Goal: Task Accomplishment & Management: Use online tool/utility

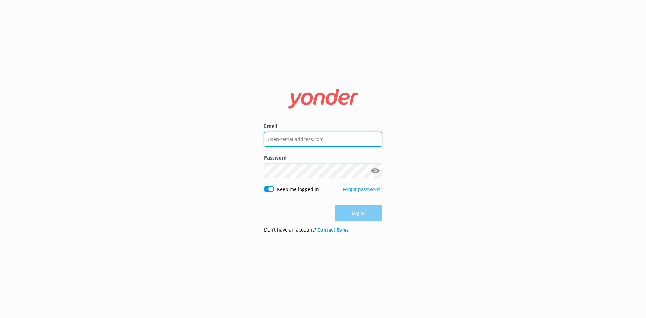
click at [358, 138] on input "Email" at bounding box center [323, 139] width 118 height 15
type input "anais@crww.ca"
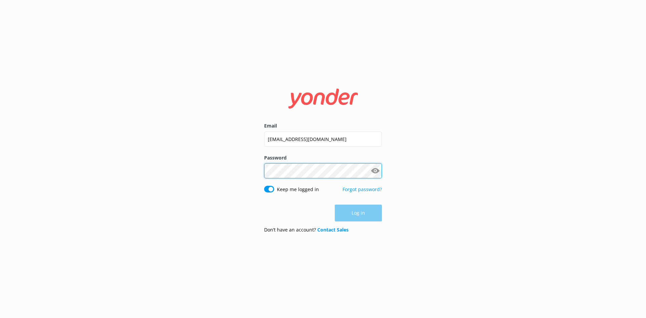
click at [338, 175] on div "Password Show password" at bounding box center [323, 170] width 118 height 32
click button "Log in" at bounding box center [358, 213] width 47 height 17
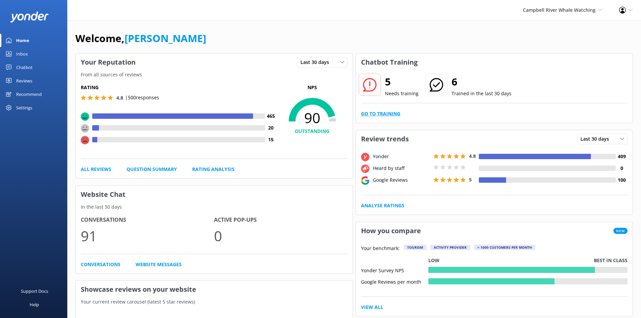
click at [385, 113] on link "Go to Training" at bounding box center [380, 113] width 39 height 7
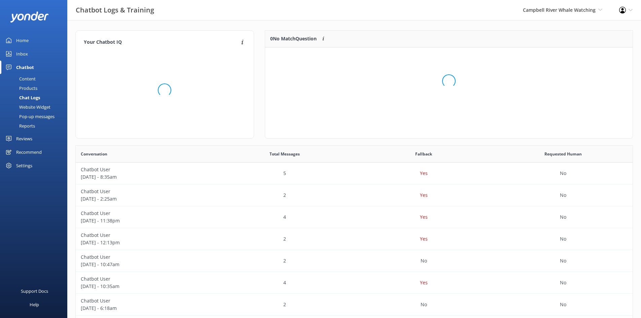
scroll to position [79, 362]
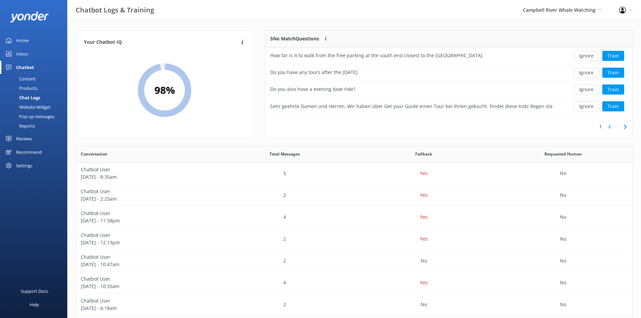
click at [609, 126] on link "2" at bounding box center [609, 127] width 9 height 6
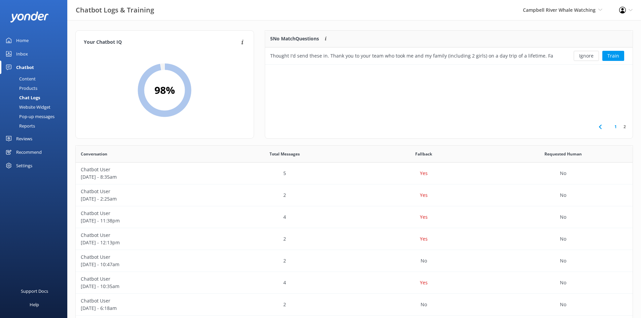
scroll to position [29, 362]
click at [586, 56] on button "Ignore" at bounding box center [586, 56] width 25 height 10
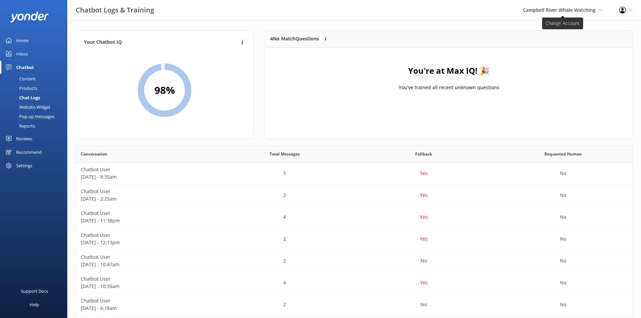
click at [553, 7] on span "Campbell River Whale Watching" at bounding box center [559, 10] width 73 height 6
click at [557, 28] on link "Wildcoast Adventures" at bounding box center [577, 29] width 67 height 16
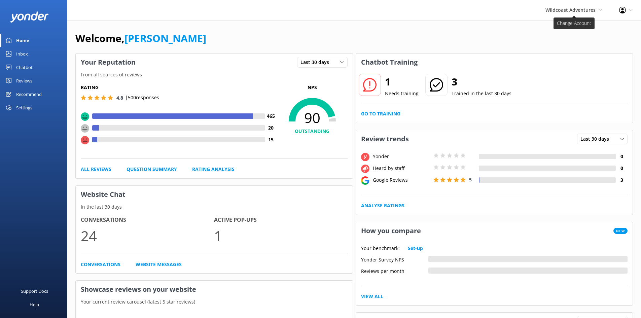
click at [563, 8] on span "Wildcoast Adventures" at bounding box center [571, 10] width 50 height 6
click at [572, 46] on link "Campbell River Whale Watching" at bounding box center [577, 48] width 67 height 22
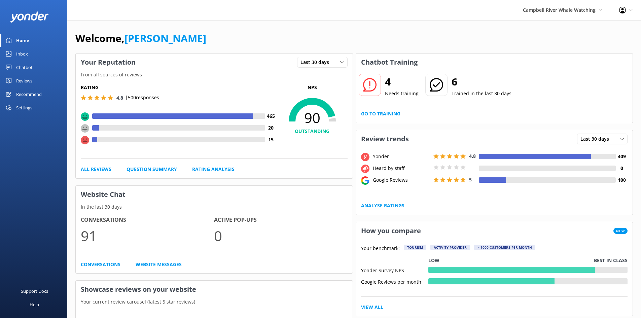
click at [373, 113] on link "Go to Training" at bounding box center [380, 113] width 39 height 7
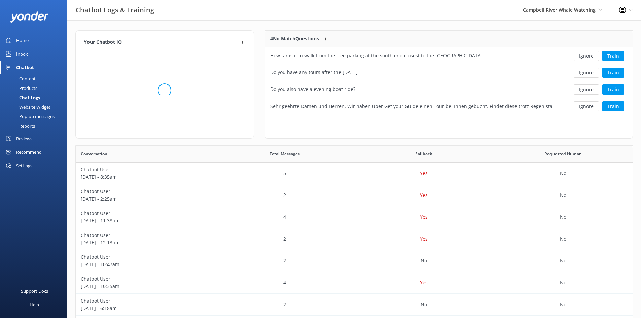
scroll to position [79, 362]
click at [586, 75] on button "Ignore" at bounding box center [586, 73] width 25 height 10
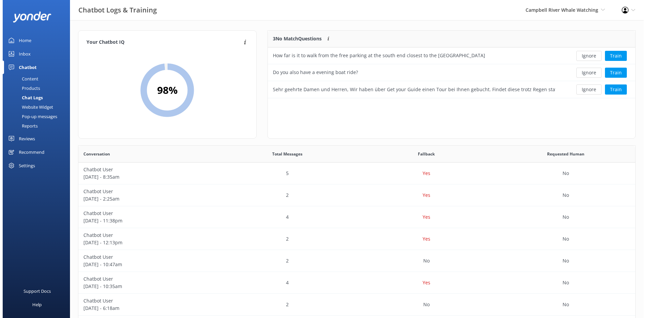
scroll to position [63, 362]
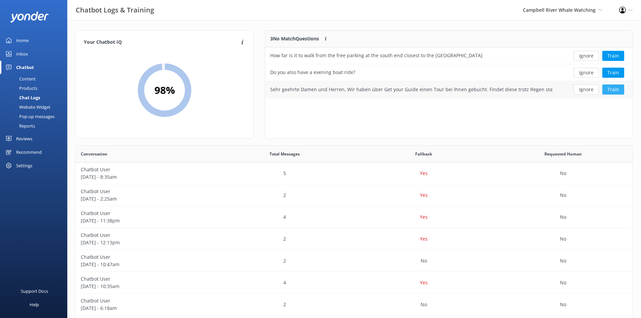
click at [618, 92] on button "Train" at bounding box center [613, 89] width 22 height 10
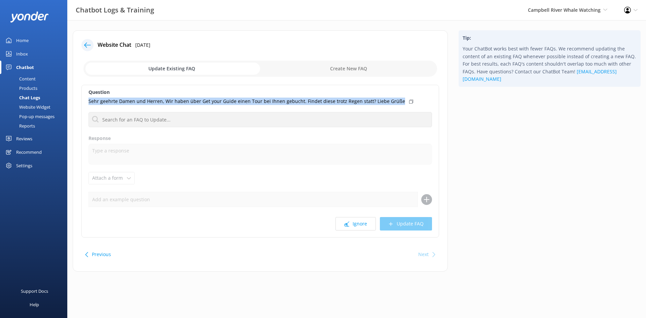
drag, startPoint x: 396, startPoint y: 102, endPoint x: 87, endPoint y: 101, distance: 308.6
click at [87, 101] on div "Question Sehr geehrte Damen und Herren, Wir haben über Get your Guide einen Tou…" at bounding box center [260, 161] width 358 height 153
copy p "Sehr geehrte Damen und Herren, Wir haben über Get your Guide einen Tour bei Ihn…"
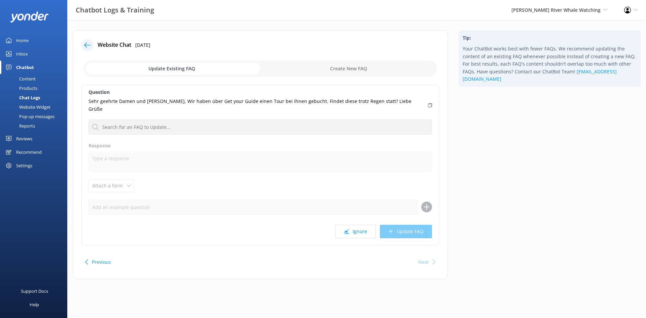
click at [25, 37] on div "Home" at bounding box center [22, 40] width 12 height 13
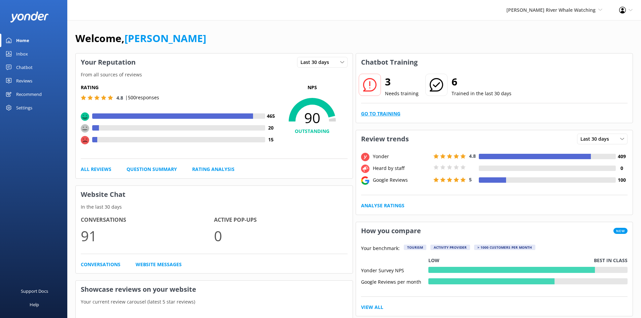
click at [380, 110] on link "Go to Training" at bounding box center [380, 113] width 39 height 7
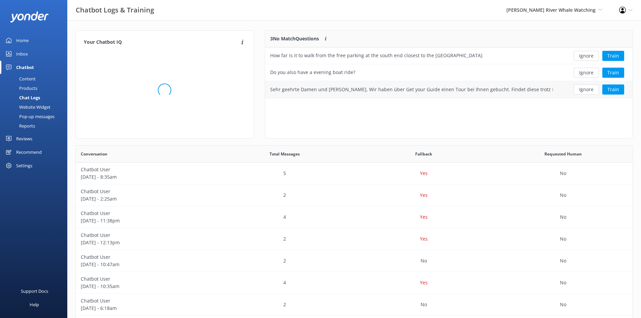
scroll to position [63, 362]
click at [585, 92] on button "Ignore" at bounding box center [586, 89] width 25 height 10
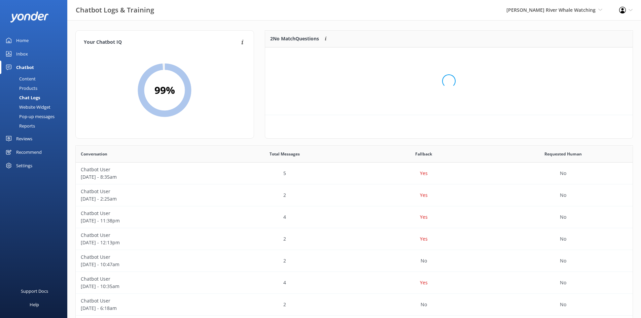
scroll to position [46, 362]
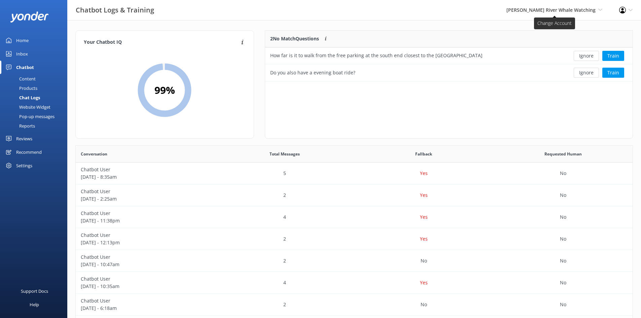
click at [556, 9] on span "Campbell River Whale Watching" at bounding box center [551, 10] width 89 height 6
click at [553, 30] on link "Wildcoast Adventures" at bounding box center [577, 29] width 67 height 16
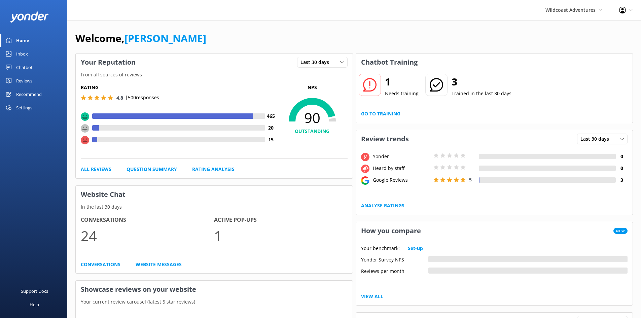
click at [374, 112] on link "Go to Training" at bounding box center [380, 113] width 39 height 7
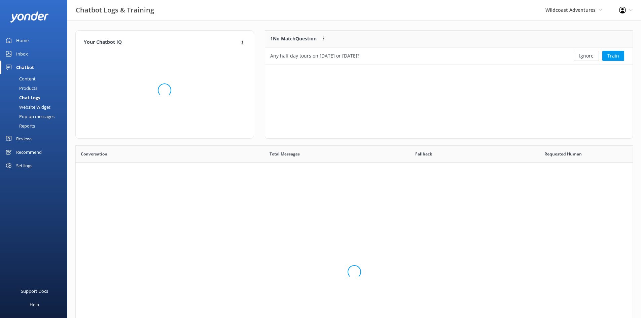
scroll to position [29, 362]
